Goal: Task Accomplishment & Management: Use online tool/utility

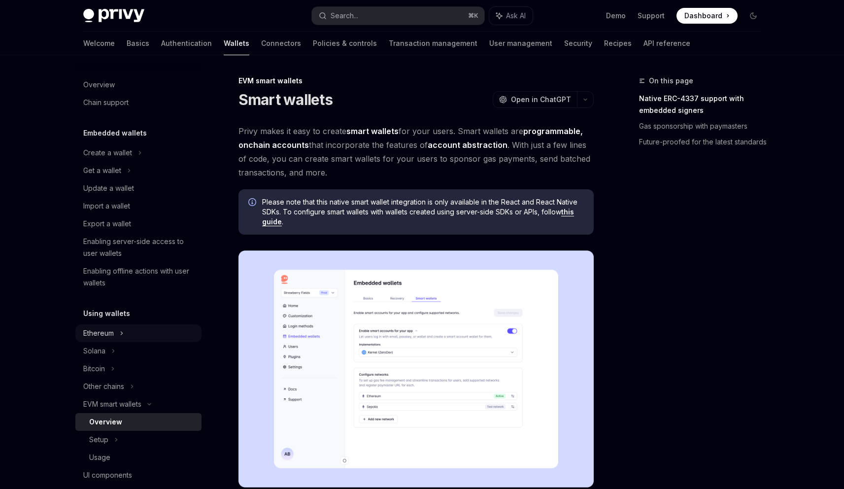
click at [139, 162] on div "Ethereum" at bounding box center [138, 153] width 126 height 18
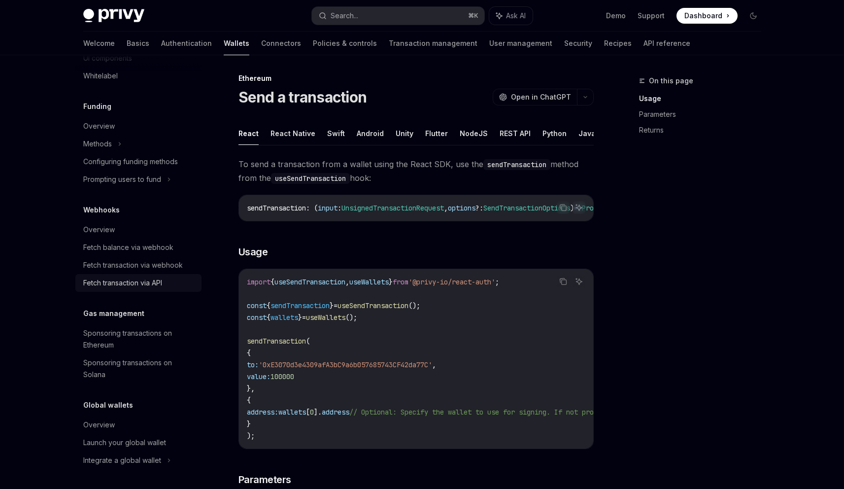
scroll to position [4, 0]
click at [506, 131] on button "REST API" at bounding box center [514, 131] width 31 height 23
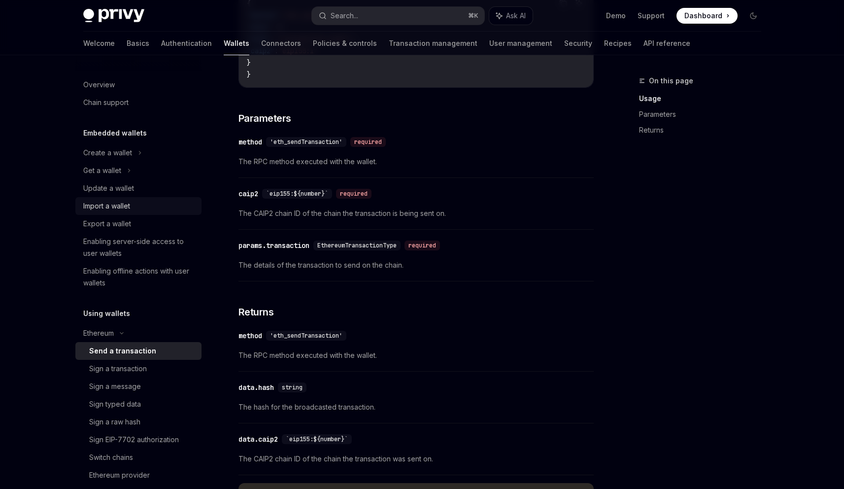
click at [114, 207] on div "Import a wallet" at bounding box center [106, 206] width 47 height 12
type textarea "*"
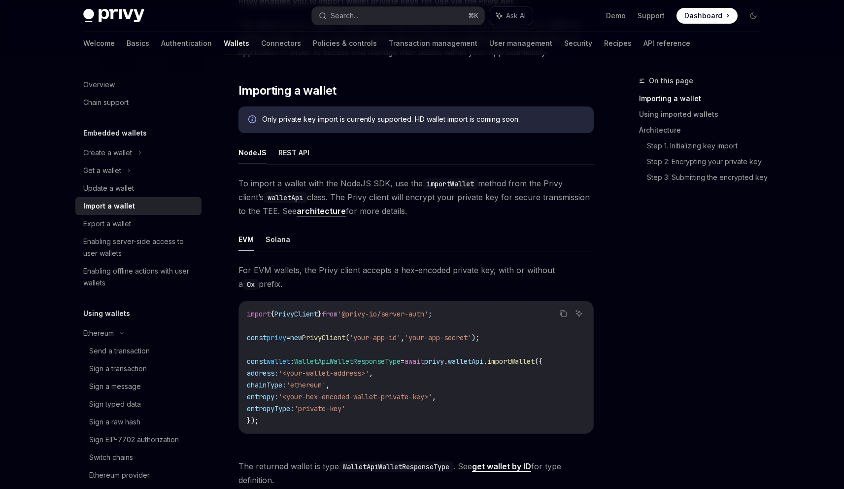
scroll to position [157, 0]
